Goal: Task Accomplishment & Management: Use online tool/utility

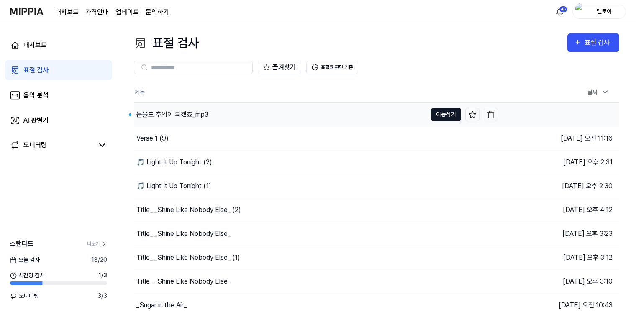
click at [451, 112] on button "이동하기" at bounding box center [446, 114] width 30 height 13
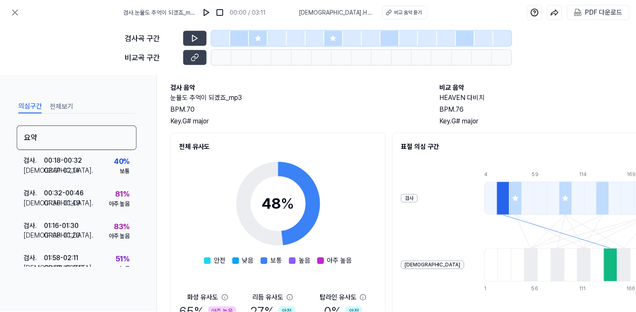
scroll to position [125, 0]
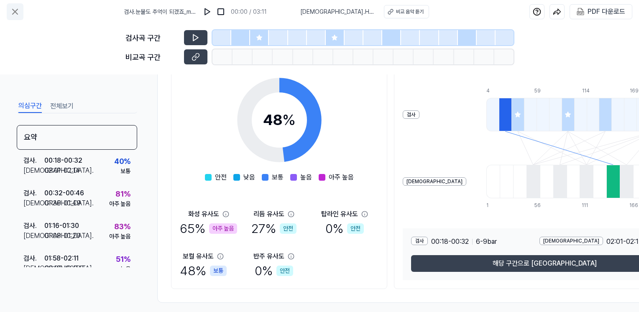
click at [21, 9] on button at bounding box center [15, 11] width 17 height 17
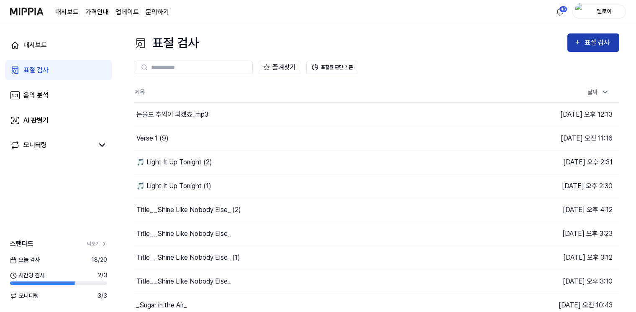
click at [582, 42] on div "표절 검사" at bounding box center [593, 42] width 38 height 11
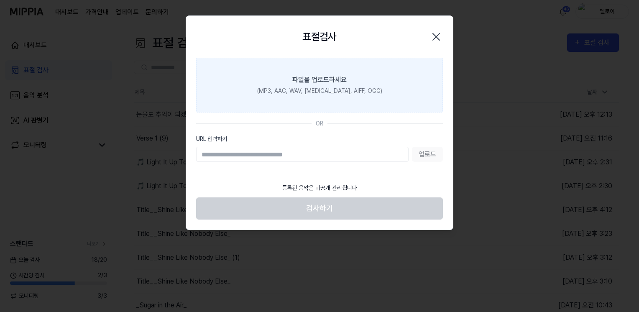
click at [329, 83] on div "파일을 업로드하세요" at bounding box center [319, 80] width 54 height 10
click at [0, 0] on input "파일을 업로드하세요 (MP3, AAC, WAV, [MEDICAL_DATA], AIFF, OGG)" at bounding box center [0, 0] width 0 height 0
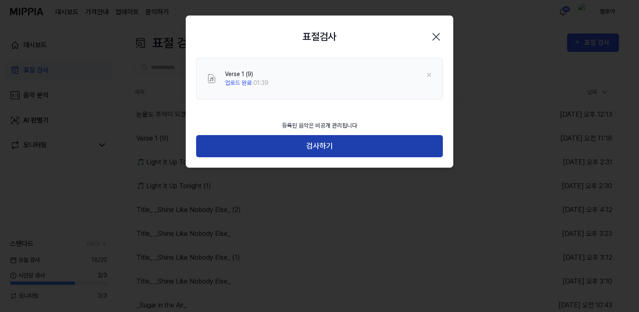
click at [345, 151] on button "검사하기" at bounding box center [319, 146] width 247 height 22
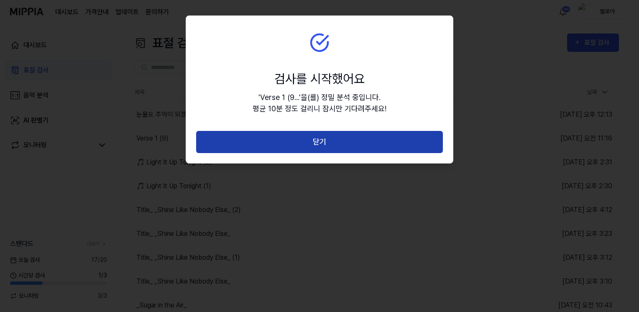
click at [340, 133] on button "닫기" at bounding box center [319, 142] width 247 height 22
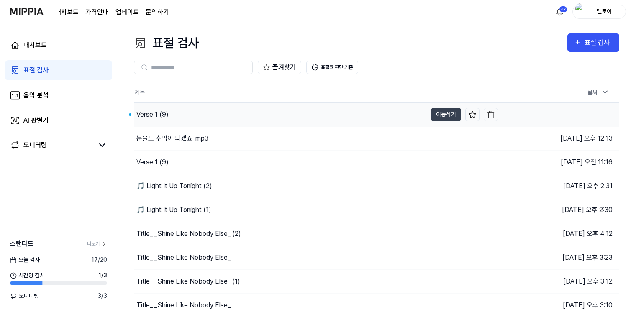
click at [151, 113] on div "Verse 1 (9)" at bounding box center [152, 115] width 32 height 10
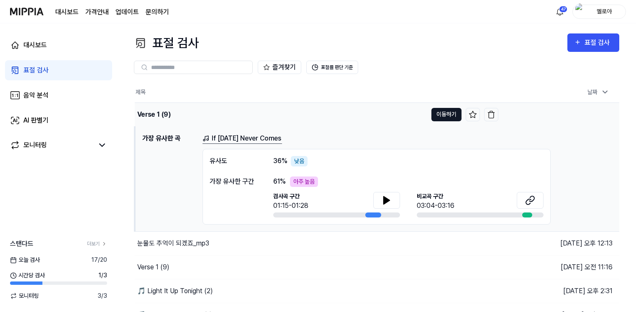
click at [448, 113] on button "이동하기" at bounding box center [446, 114] width 30 height 13
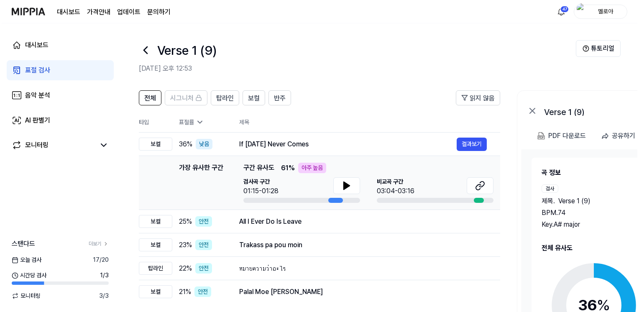
scroll to position [14, 0]
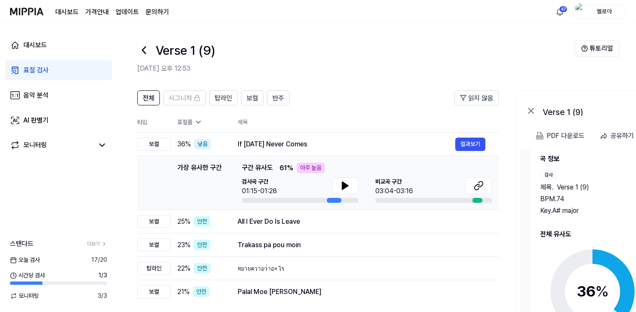
click at [583, 226] on div "곡 정보 검사 제목 . Verse 1 (9) BPM. 74 Key. A# major 비교 제목 . If [DATE] Never Comes BP…" at bounding box center [647, 263] width 214 height 218
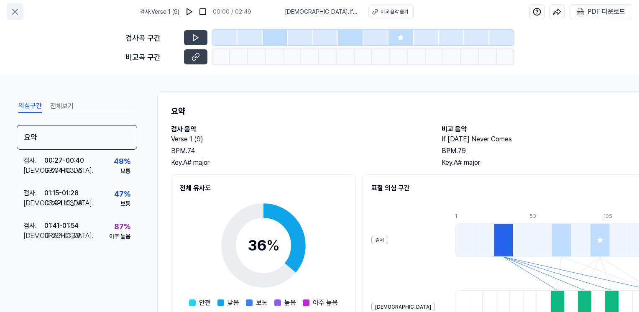
click at [18, 11] on icon at bounding box center [15, 12] width 10 height 10
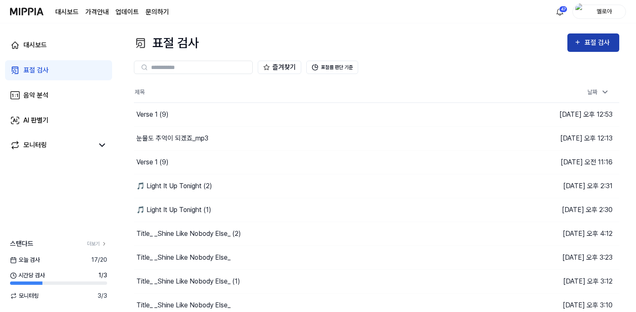
click at [589, 46] on div "표절 검사" at bounding box center [598, 42] width 28 height 11
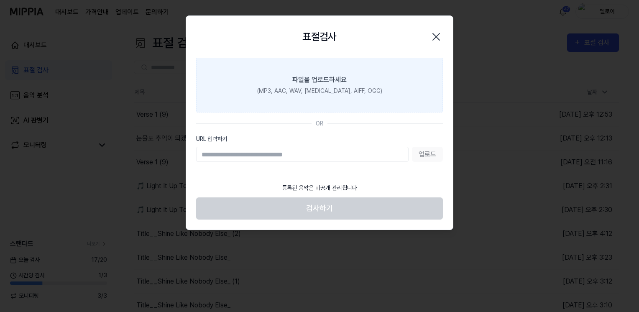
click at [336, 88] on div "(MP3, AAC, WAV, [MEDICAL_DATA], AIFF, OGG)" at bounding box center [319, 91] width 125 height 9
click at [0, 0] on input "파일을 업로드하세요 (MP3, AAC, WAV, [MEDICAL_DATA], AIFF, OGG)" at bounding box center [0, 0] width 0 height 0
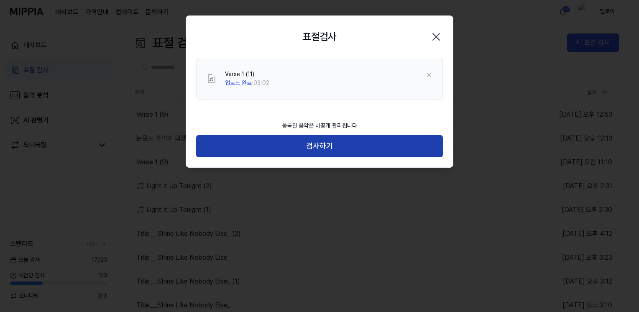
click at [322, 145] on button "검사하기" at bounding box center [319, 146] width 247 height 22
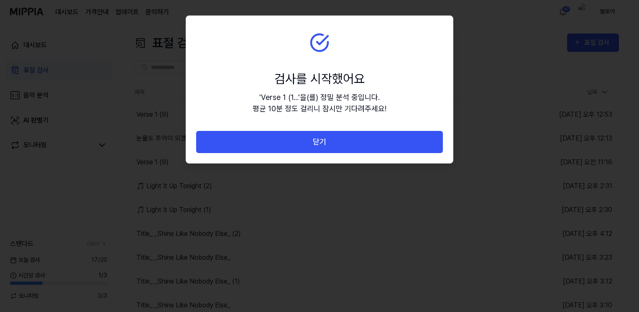
click at [322, 145] on button "닫기" at bounding box center [319, 142] width 247 height 22
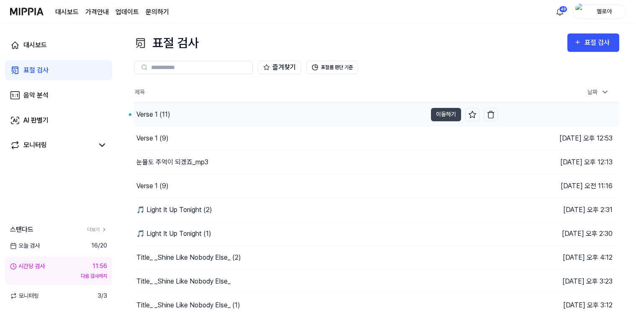
click at [171, 117] on div "Verse 1 (11)" at bounding box center [280, 114] width 293 height 23
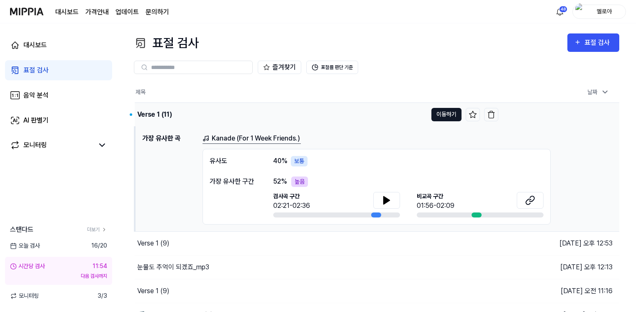
click at [447, 114] on button "이동하기" at bounding box center [446, 114] width 30 height 13
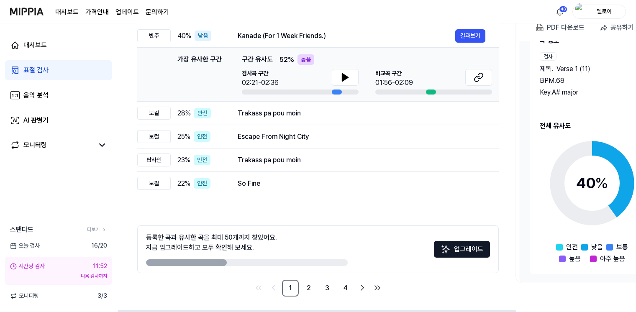
scroll to position [109, 0]
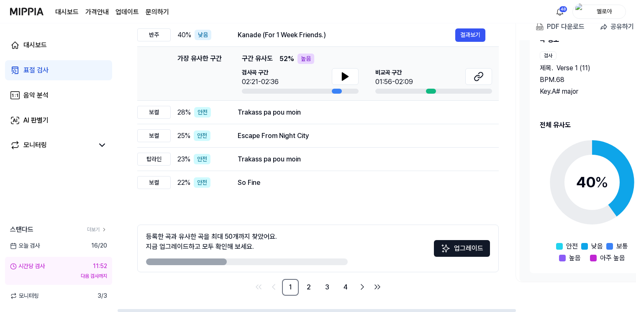
click at [595, 173] on span "%" at bounding box center [601, 182] width 13 height 18
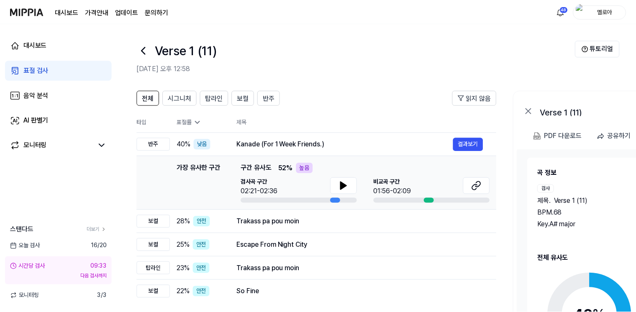
scroll to position [109, 0]
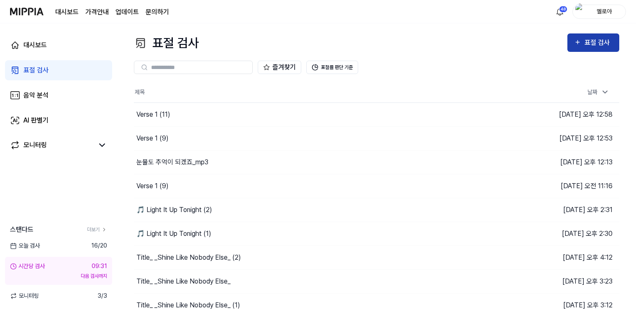
click at [584, 41] on div "표절 검사" at bounding box center [598, 42] width 28 height 11
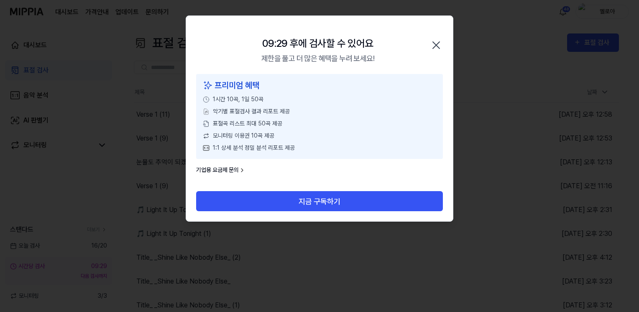
click at [436, 43] on icon "button" at bounding box center [436, 44] width 13 height 13
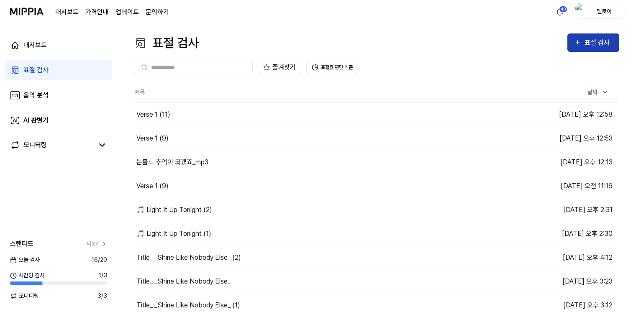
click at [602, 44] on div "표절 검사" at bounding box center [598, 42] width 28 height 11
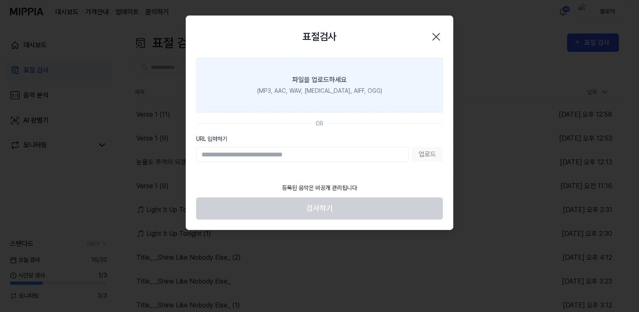
click at [355, 78] on label "파일을 업로드하세요 (MP3, AAC, WAV, [MEDICAL_DATA], AIFF, OGG)" at bounding box center [319, 85] width 247 height 55
click at [0, 0] on input "파일을 업로드하세요 (MP3, AAC, WAV, [MEDICAL_DATA], AIFF, OGG)" at bounding box center [0, 0] width 0 height 0
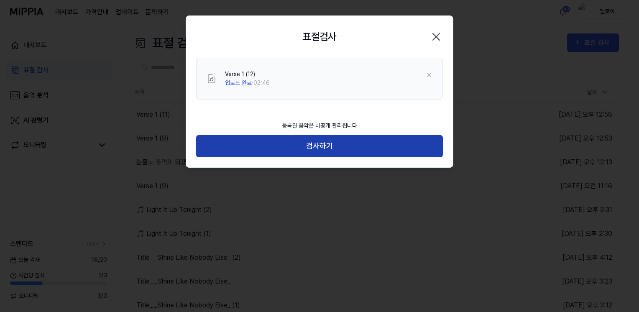
click at [334, 145] on button "검사하기" at bounding box center [319, 146] width 247 height 22
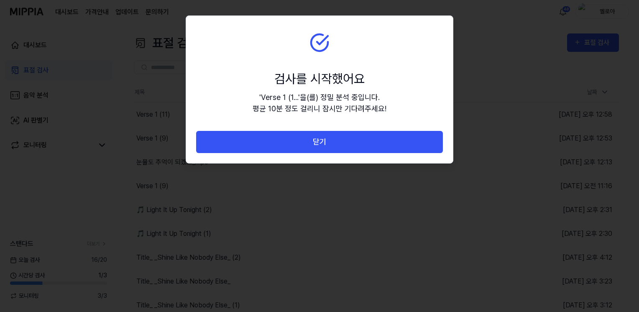
click at [333, 145] on button "닫기" at bounding box center [319, 142] width 247 height 22
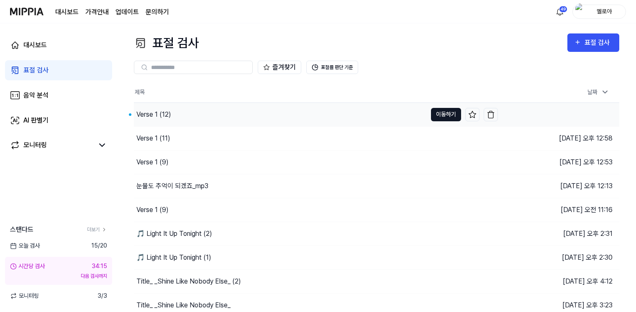
click at [453, 116] on button "이동하기" at bounding box center [446, 114] width 30 height 13
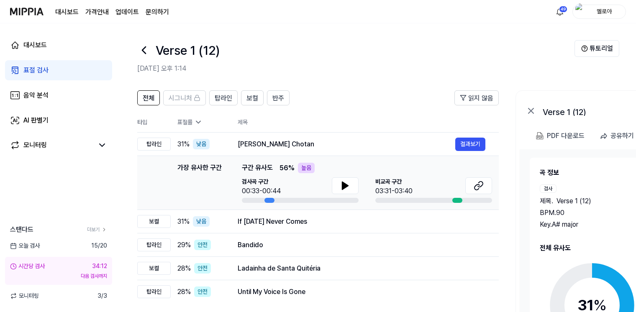
click at [558, 251] on h2 "전체 유사도" at bounding box center [647, 248] width 215 height 10
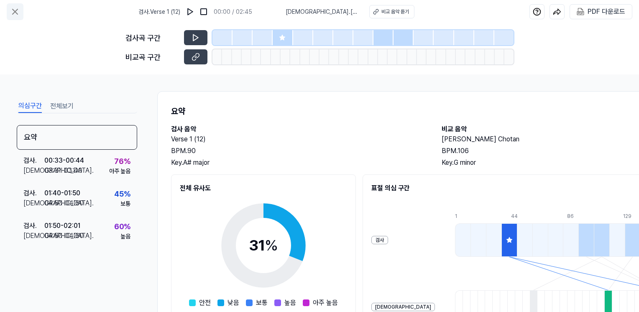
click at [15, 10] on icon at bounding box center [15, 12] width 10 height 10
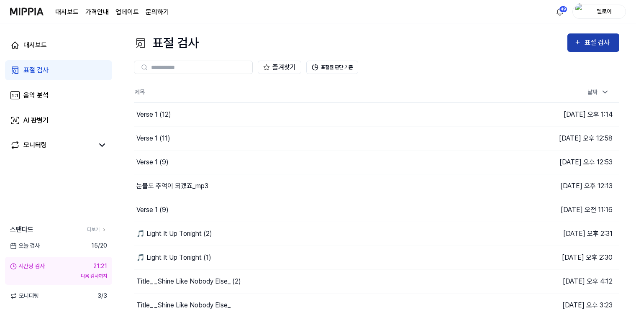
click at [590, 42] on div "표절 검사" at bounding box center [598, 42] width 28 height 11
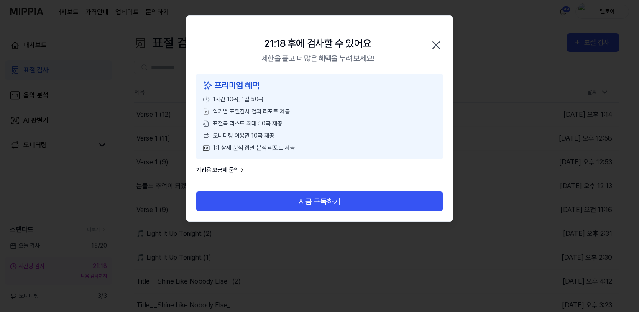
click at [438, 43] on icon "button" at bounding box center [436, 44] width 13 height 13
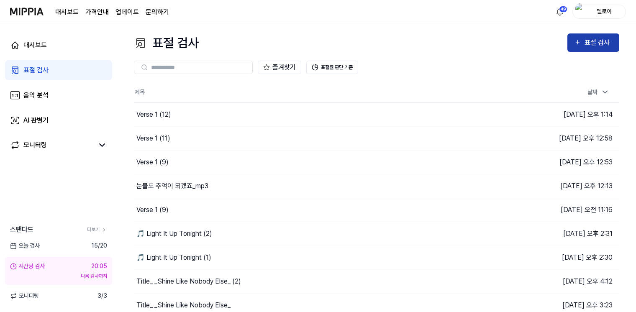
click at [575, 40] on icon "button" at bounding box center [577, 42] width 7 height 10
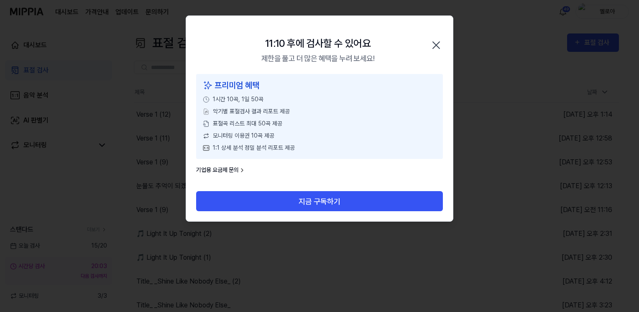
click at [437, 46] on icon "button" at bounding box center [436, 44] width 13 height 13
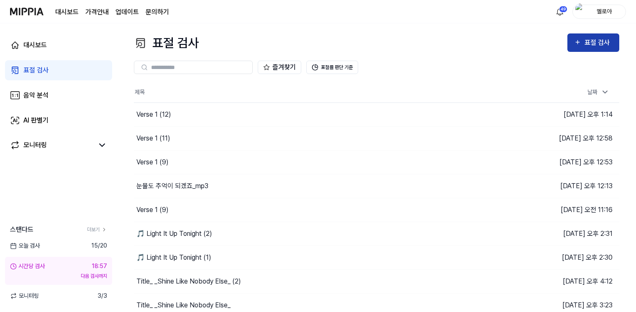
click at [592, 38] on div "표절 검사" at bounding box center [598, 42] width 28 height 11
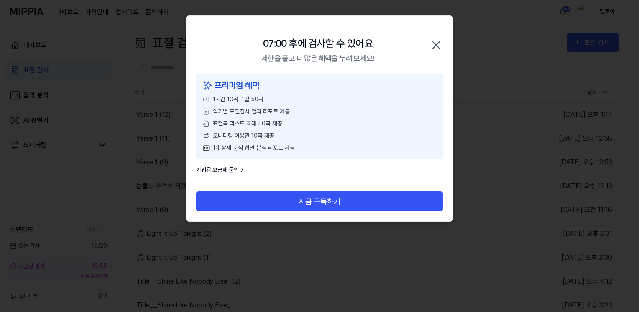
click at [437, 41] on icon "button" at bounding box center [436, 44] width 13 height 13
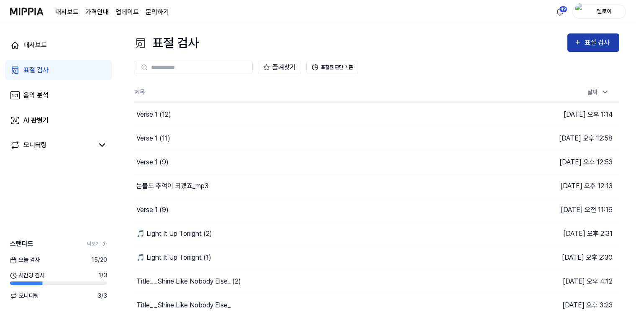
click at [578, 39] on icon "button" at bounding box center [577, 42] width 7 height 10
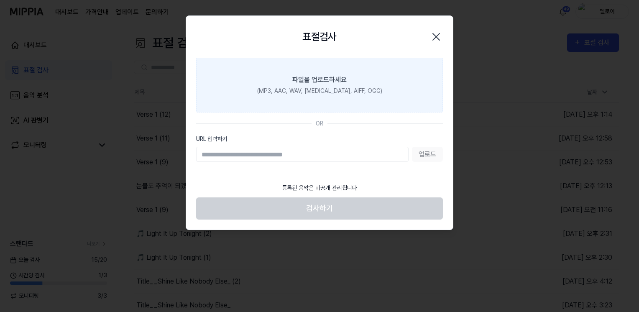
click at [370, 76] on label "파일을 업로드하세요 (MP3, AAC, WAV, [MEDICAL_DATA], AIFF, OGG)" at bounding box center [319, 85] width 247 height 55
click at [0, 0] on input "파일을 업로드하세요 (MP3, AAC, WAV, [MEDICAL_DATA], AIFF, OGG)" at bounding box center [0, 0] width 0 height 0
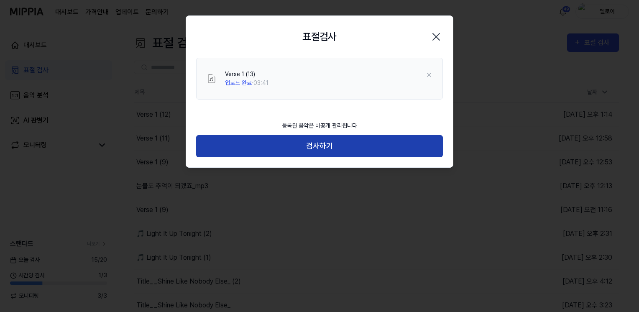
click at [333, 150] on button "검사하기" at bounding box center [319, 146] width 247 height 22
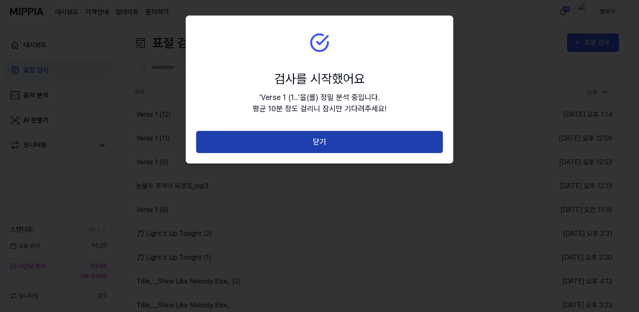
click at [331, 141] on button "닫기" at bounding box center [319, 142] width 247 height 22
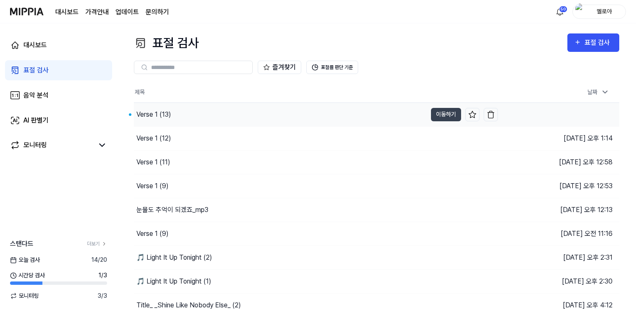
click at [146, 114] on div "Verse 1 (13)" at bounding box center [153, 115] width 35 height 10
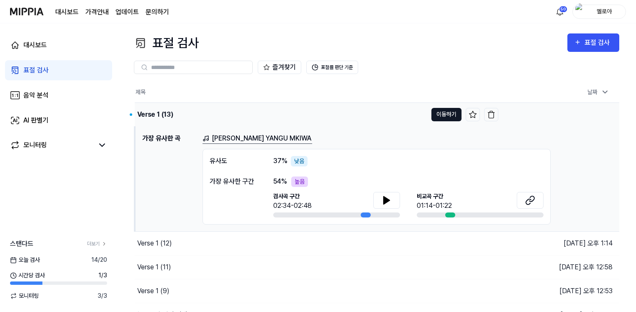
click at [444, 112] on button "이동하기" at bounding box center [446, 114] width 30 height 13
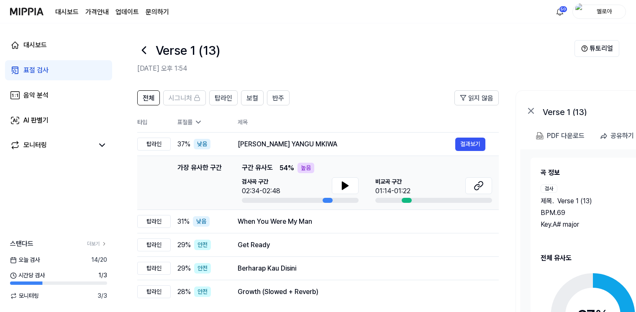
click at [583, 237] on div "곡 정보 검사 제목 . Verse 1 (13) BPM. 69 Key. A# major [DEMOGRAPHIC_DATA] 제목 . [PERSON…" at bounding box center [647, 282] width 214 height 228
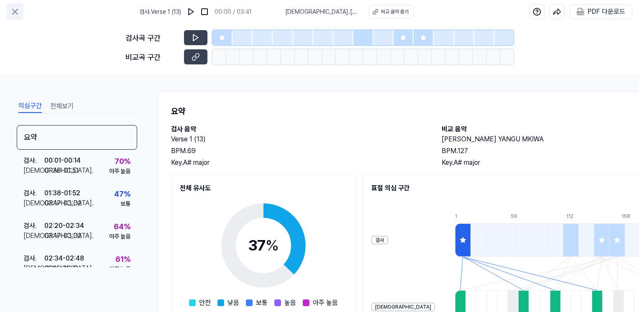
click at [15, 10] on icon at bounding box center [15, 12] width 10 height 10
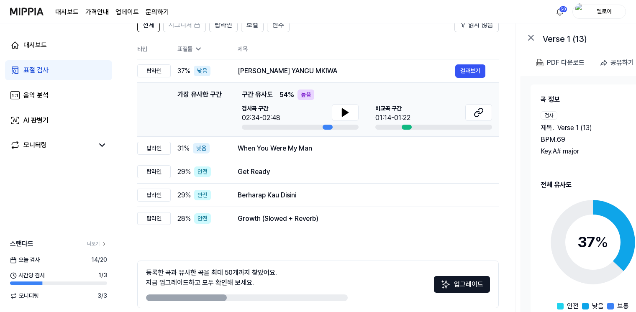
scroll to position [109, 0]
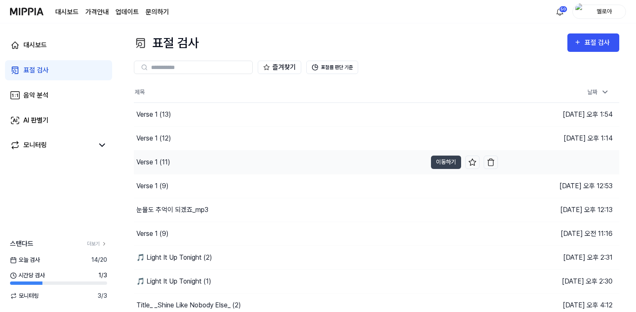
scroll to position [51, 0]
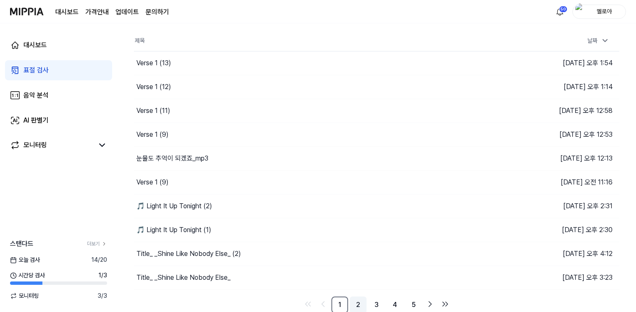
click at [358, 302] on link "2" at bounding box center [358, 305] width 17 height 17
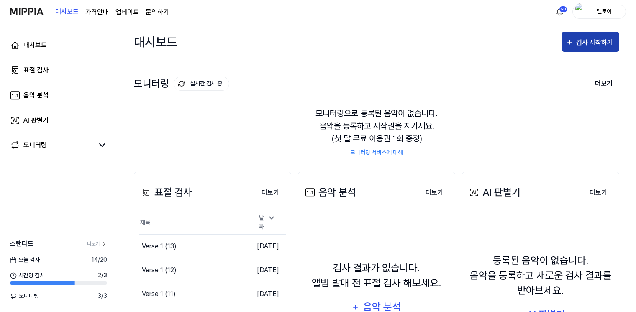
click at [599, 38] on div "검사 시작하기" at bounding box center [595, 42] width 39 height 11
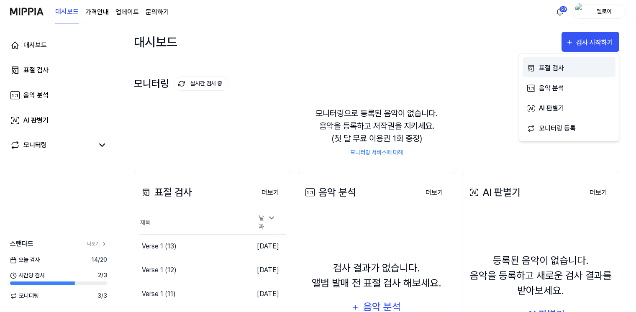
click at [560, 68] on div "표절 검사" at bounding box center [575, 68] width 73 height 11
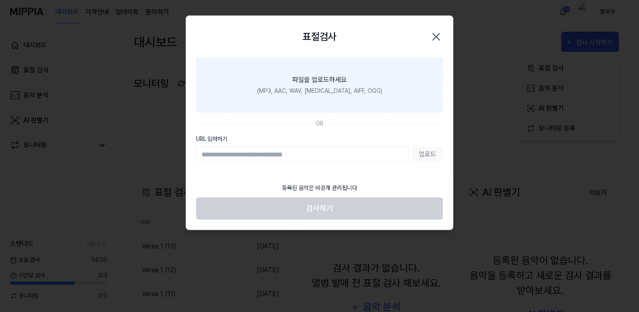
click at [378, 76] on label "파일을 업로드하세요 (MP3, AAC, WAV, [MEDICAL_DATA], AIFF, OGG)" at bounding box center [319, 85] width 247 height 55
click at [0, 0] on input "파일을 업로드하세요 (MP3, AAC, WAV, [MEDICAL_DATA], AIFF, OGG)" at bounding box center [0, 0] width 0 height 0
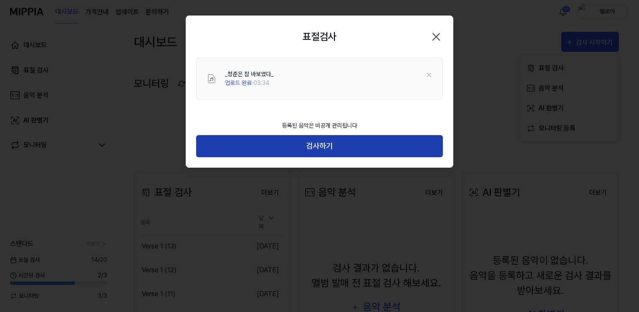
click at [322, 143] on button "검사하기" at bounding box center [319, 146] width 247 height 22
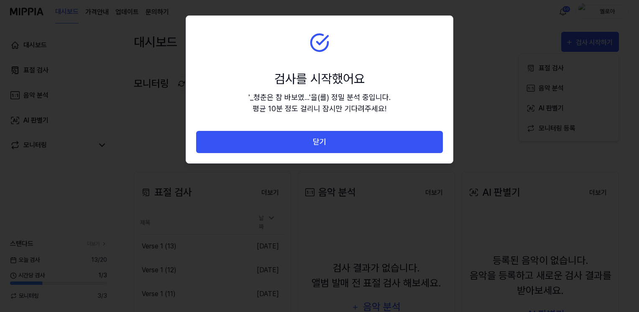
click at [322, 143] on button "닫기" at bounding box center [319, 142] width 247 height 22
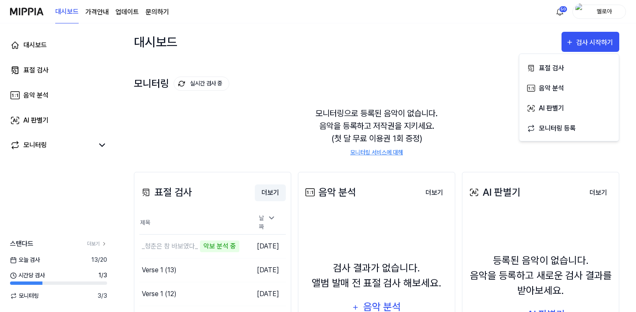
click at [275, 191] on button "더보기" at bounding box center [270, 192] width 31 height 17
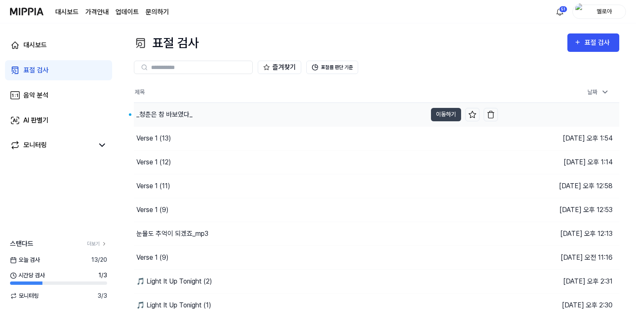
click at [183, 115] on div "_청춘은 참 바보였다_" at bounding box center [164, 115] width 56 height 10
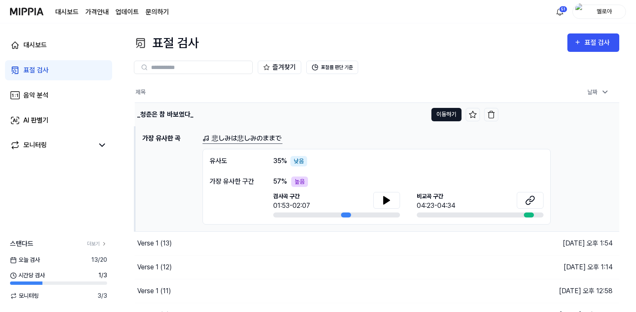
click at [436, 113] on button "이동하기" at bounding box center [446, 114] width 30 height 13
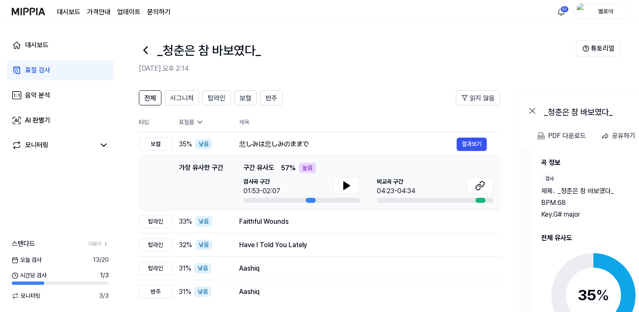
scroll to position [14, 0]
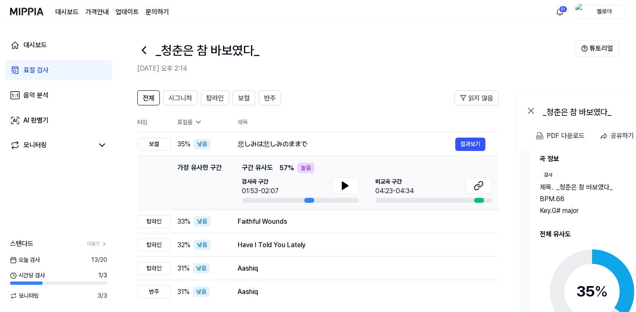
click at [590, 200] on div "BPM. 68" at bounding box center [589, 199] width 99 height 10
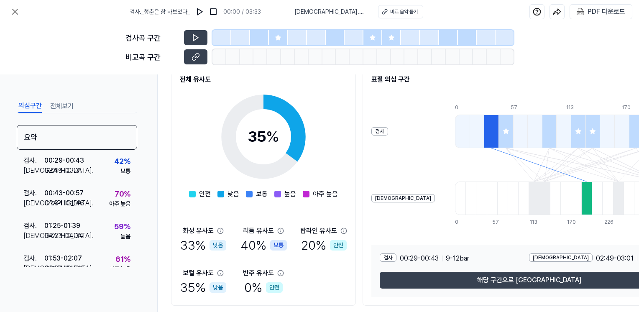
scroll to position [113, 0]
